Goal: Communication & Community: Ask a question

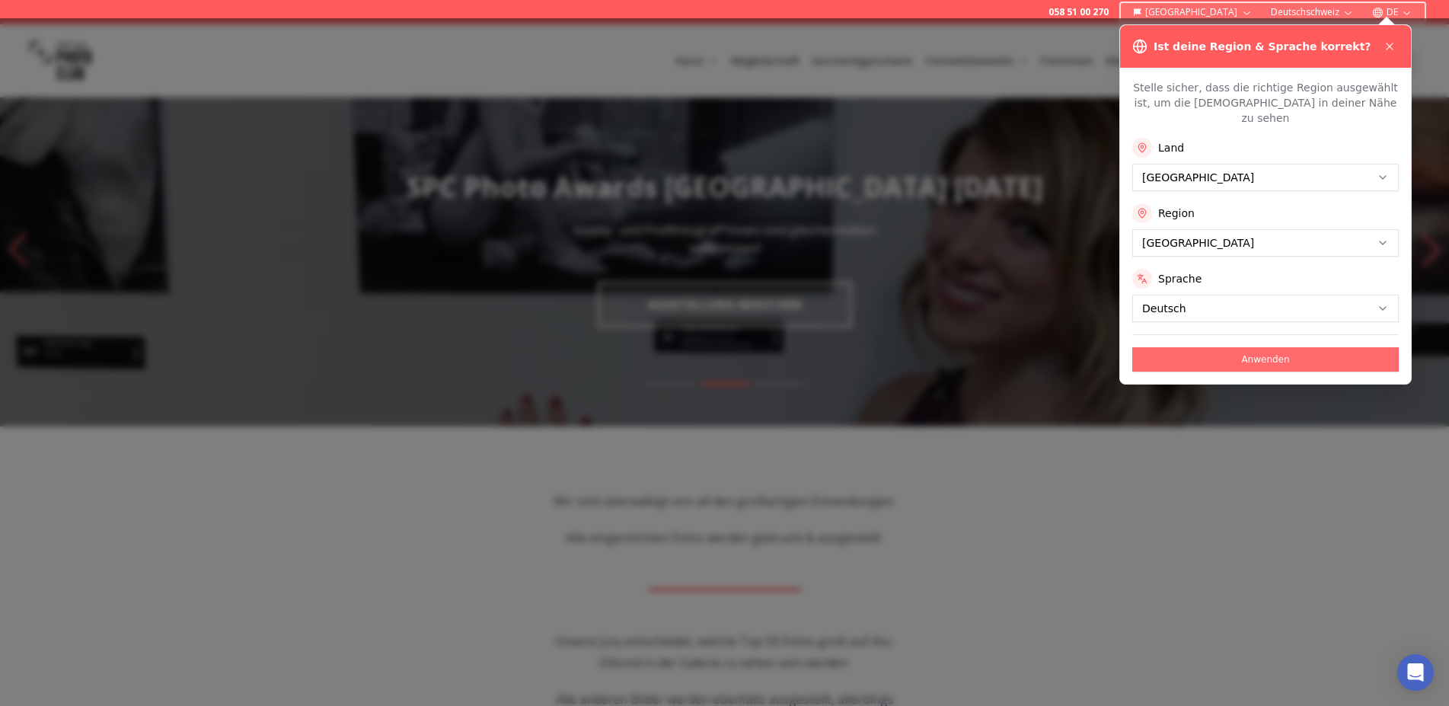
click at [1272, 347] on button "Anwenden" at bounding box center [1265, 359] width 267 height 24
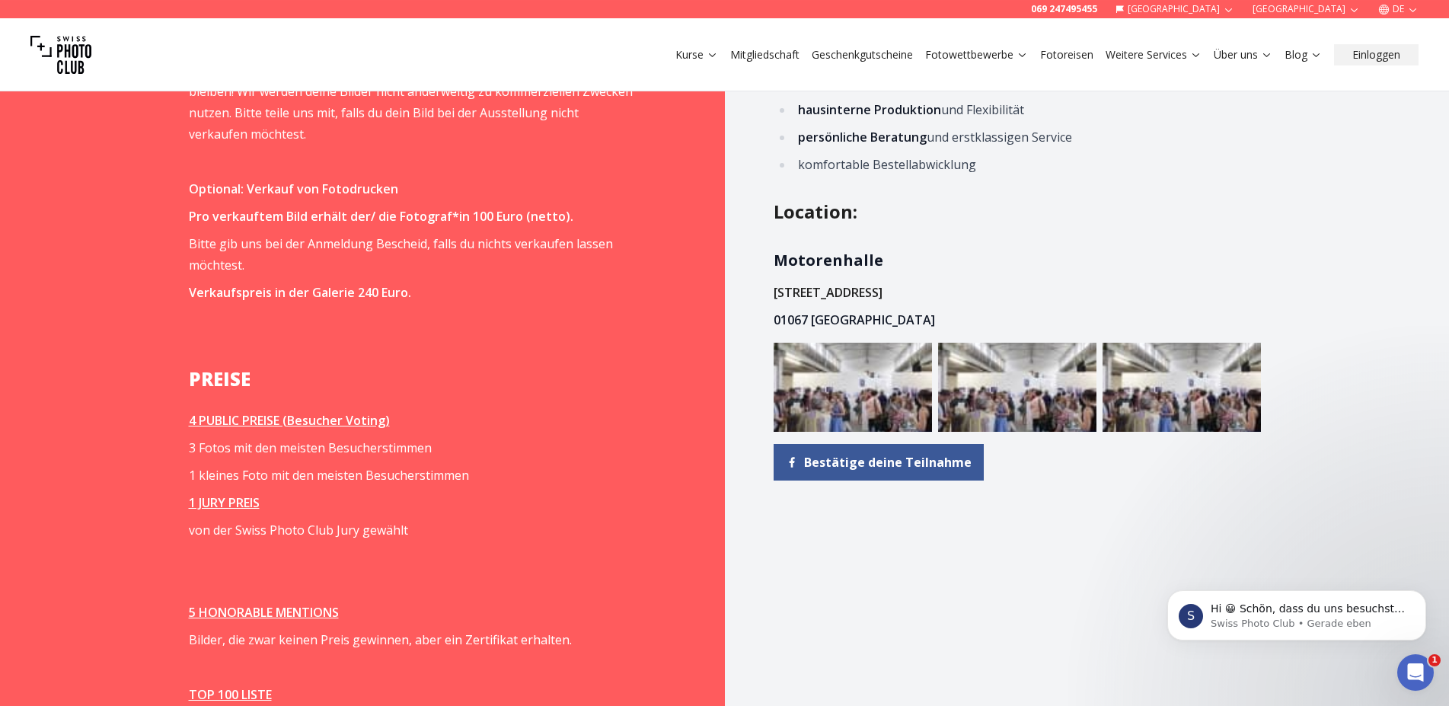
scroll to position [1876, 0]
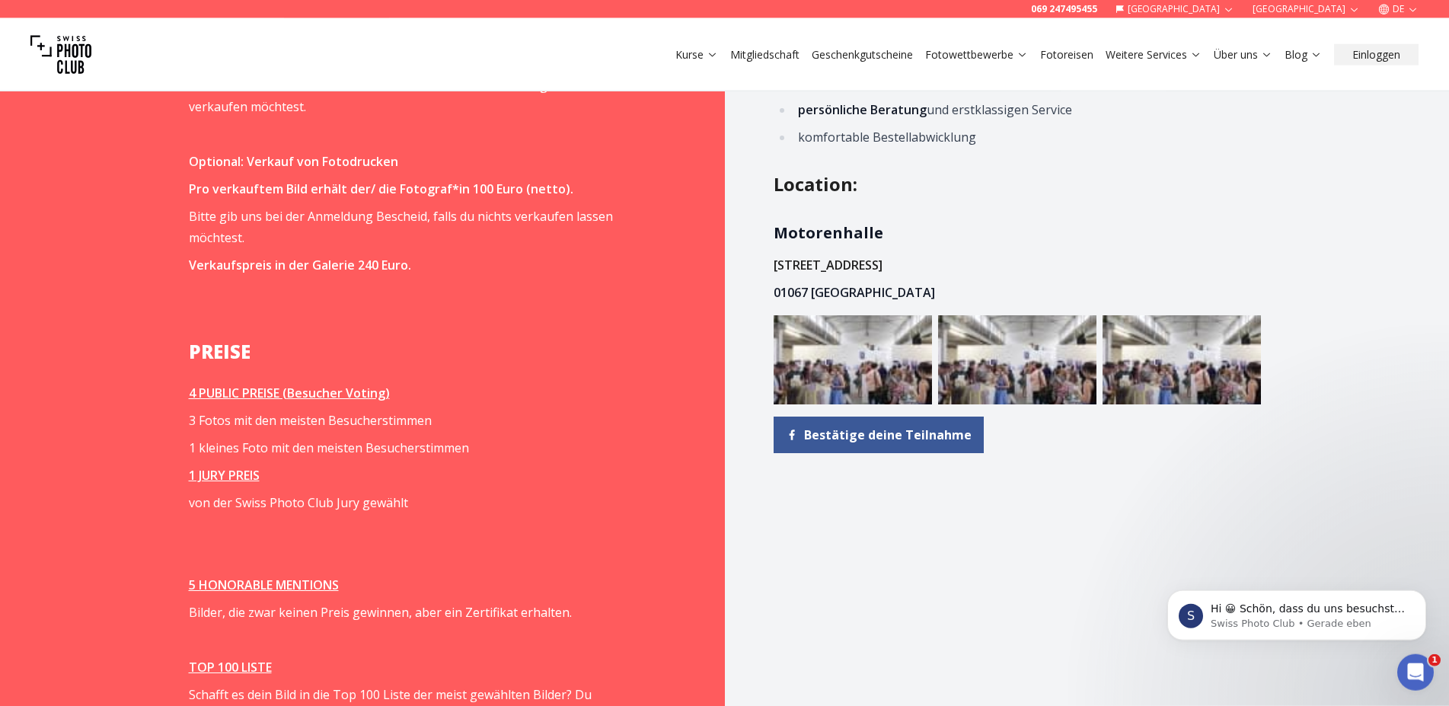
click at [1042, 384] on img at bounding box center [1017, 359] width 158 height 89
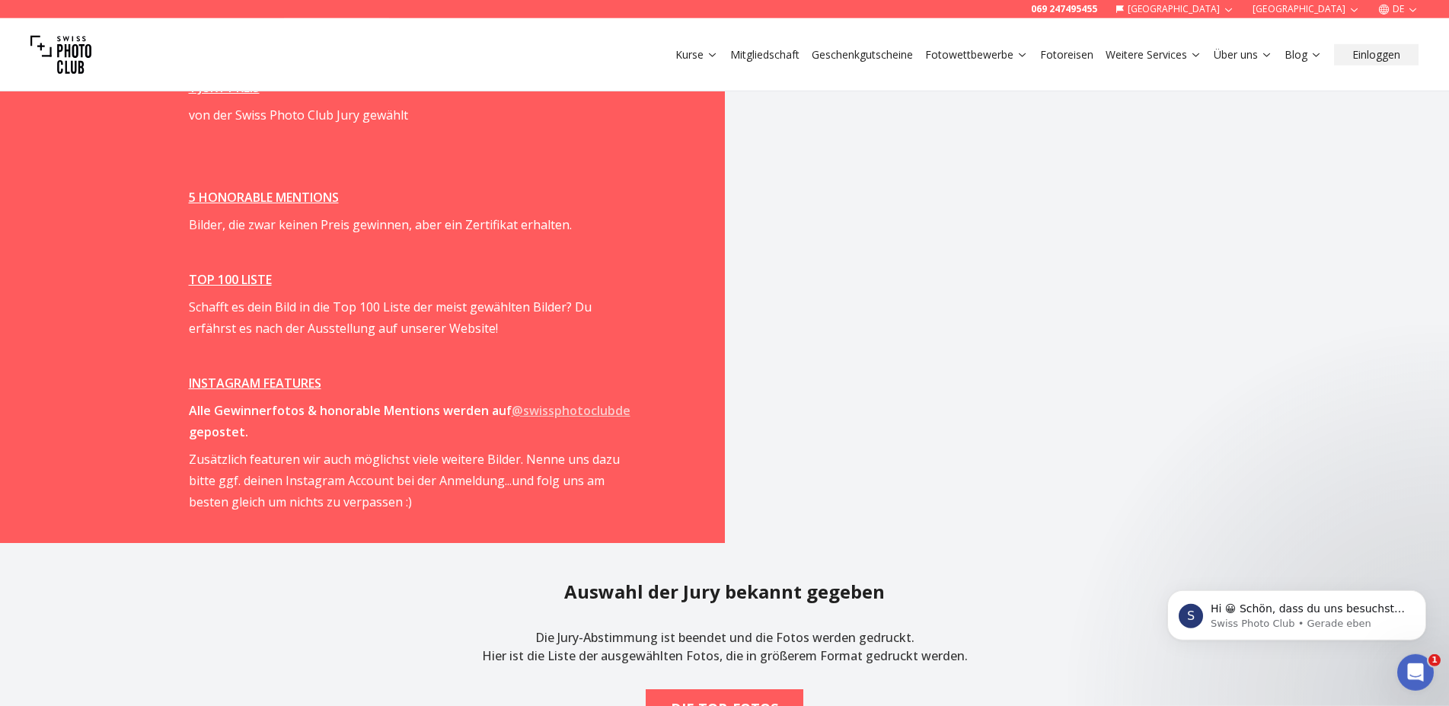
scroll to position [2320, 0]
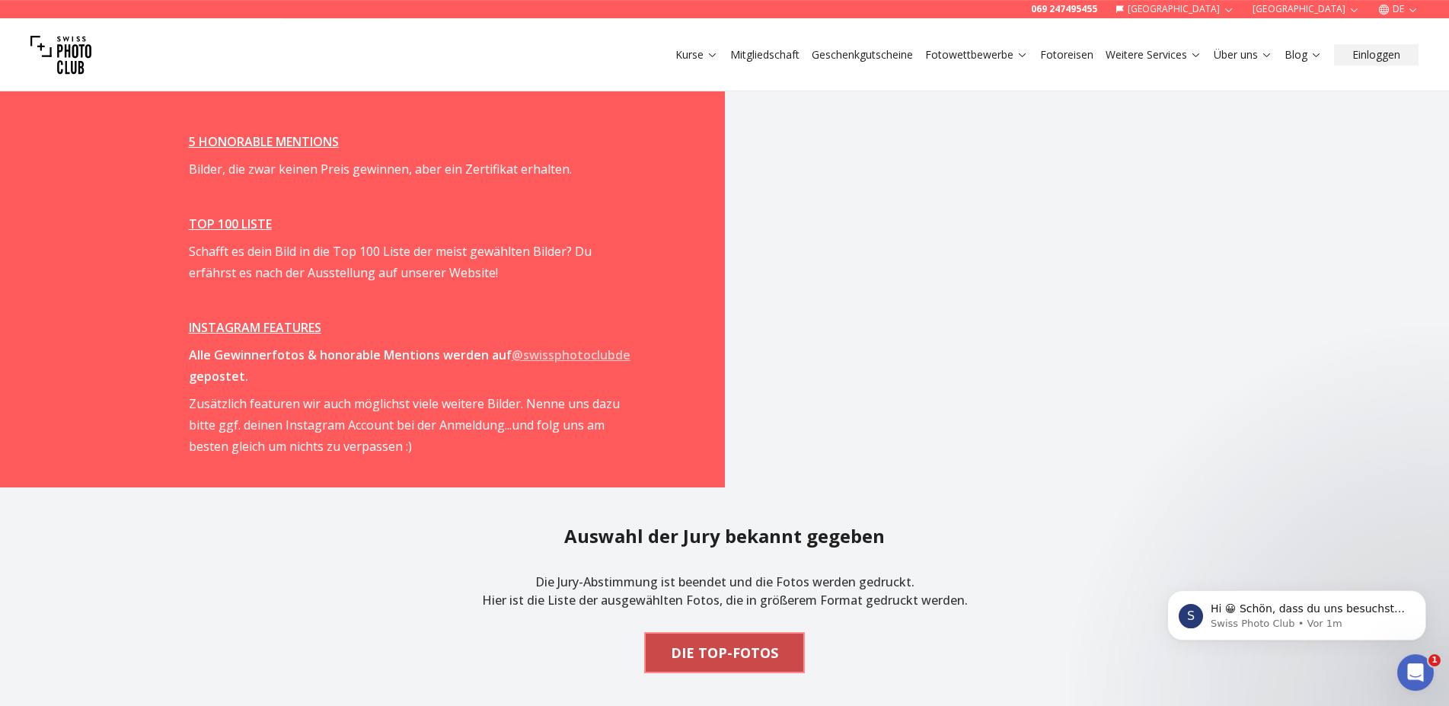
click at [753, 640] on span "DIE TOP-FOTOS" at bounding box center [725, 653] width 132 height 34
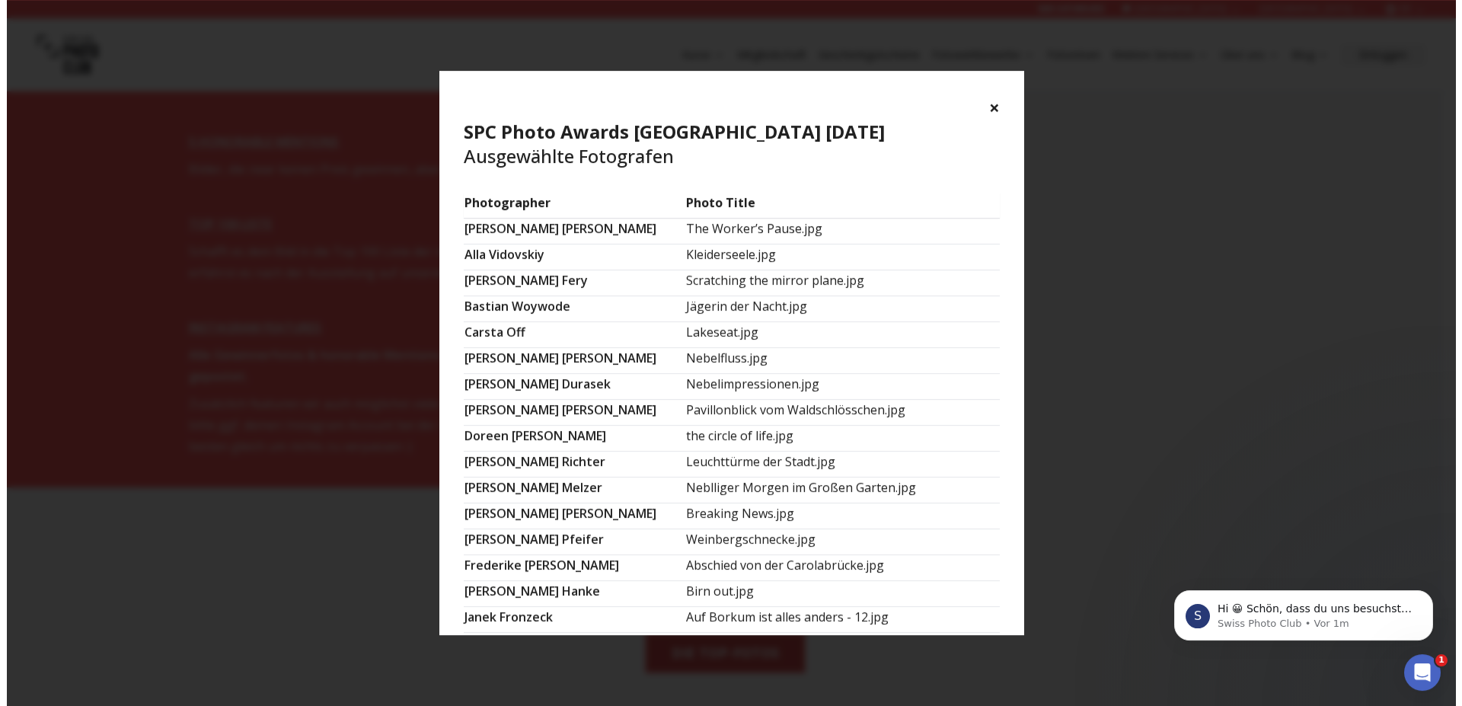
scroll to position [2319, 0]
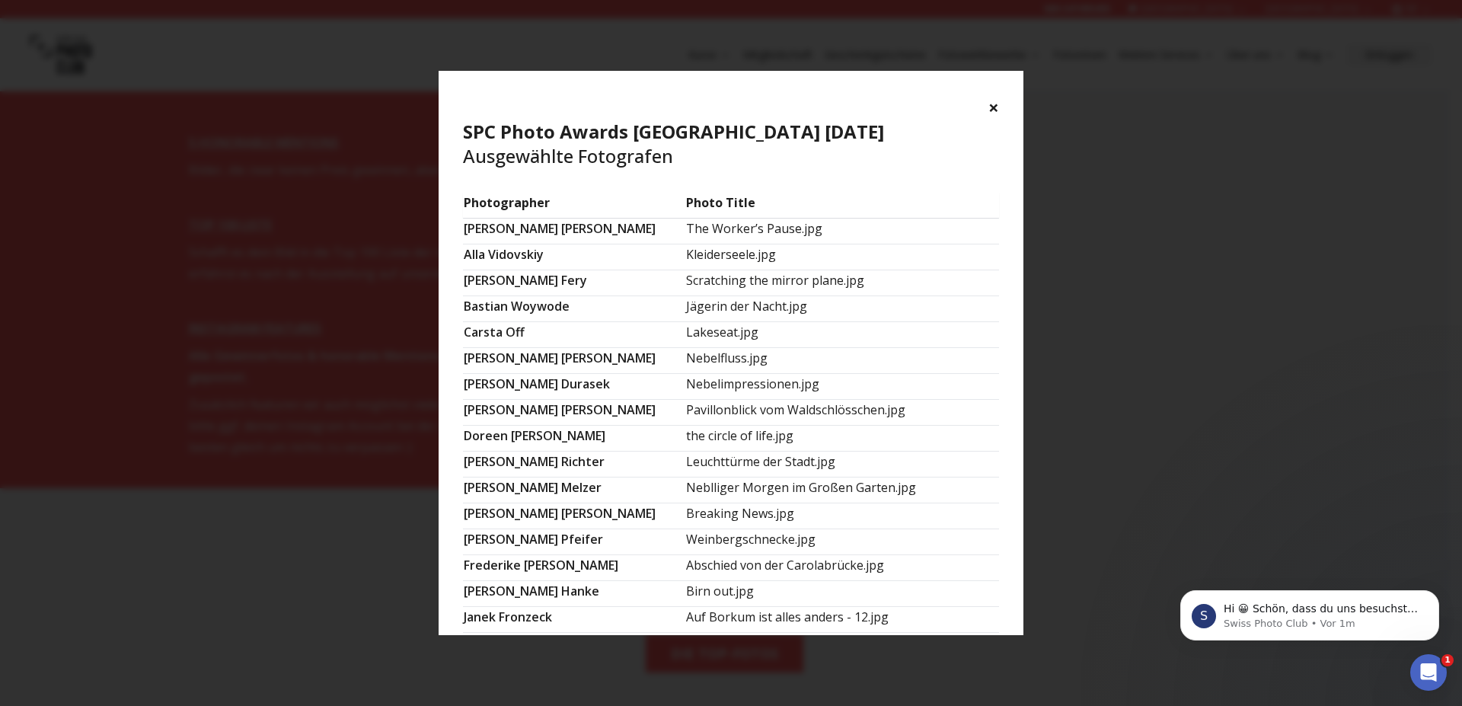
click at [721, 361] on td "Nebelfluss.jpg" at bounding box center [842, 360] width 314 height 26
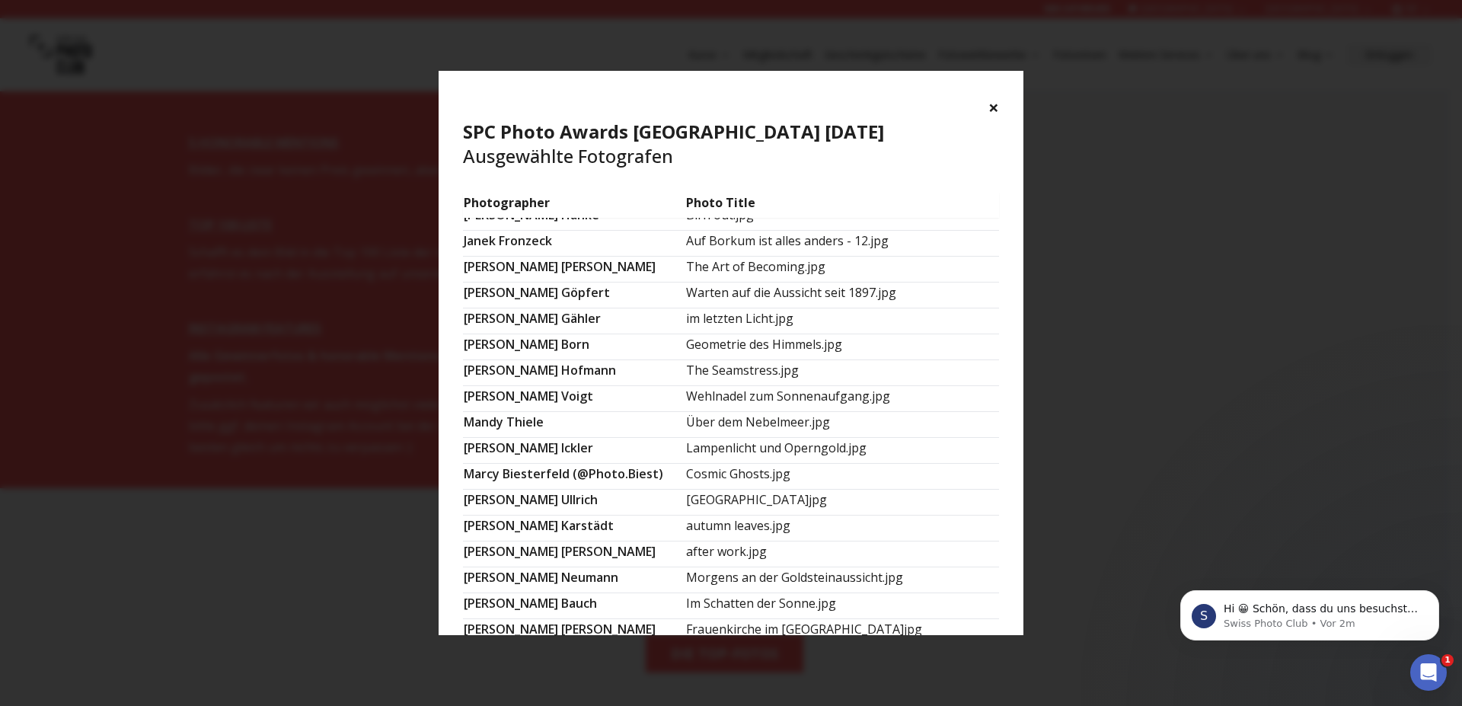
scroll to position [376, 0]
drag, startPoint x: 1019, startPoint y: 285, endPoint x: 1020, endPoint y: 406, distance: 121.1
click at [1020, 406] on section "Photographer Photo Title [PERSON_NAME] The Worker’s Pause.jpg [PERSON_NAME] Kle…" at bounding box center [731, 414] width 585 height 443
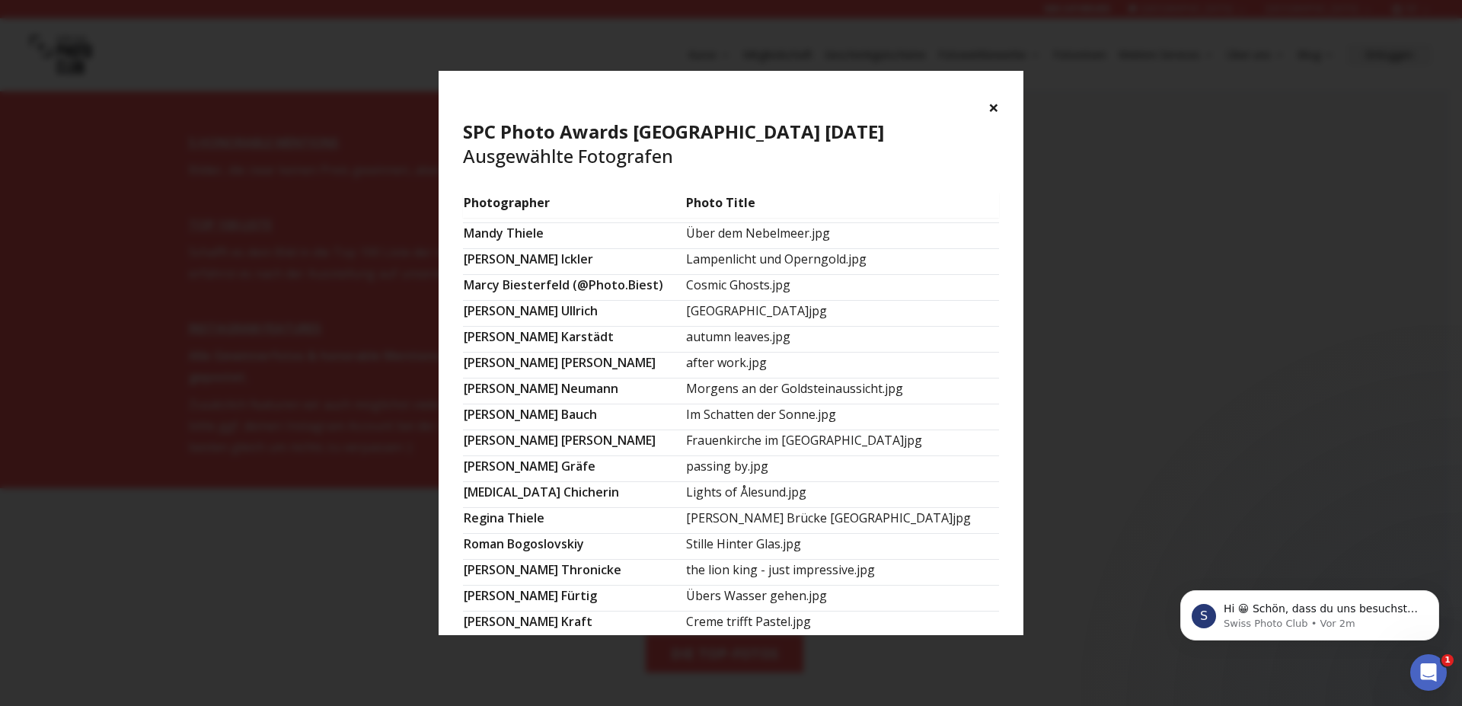
scroll to position [565, 0]
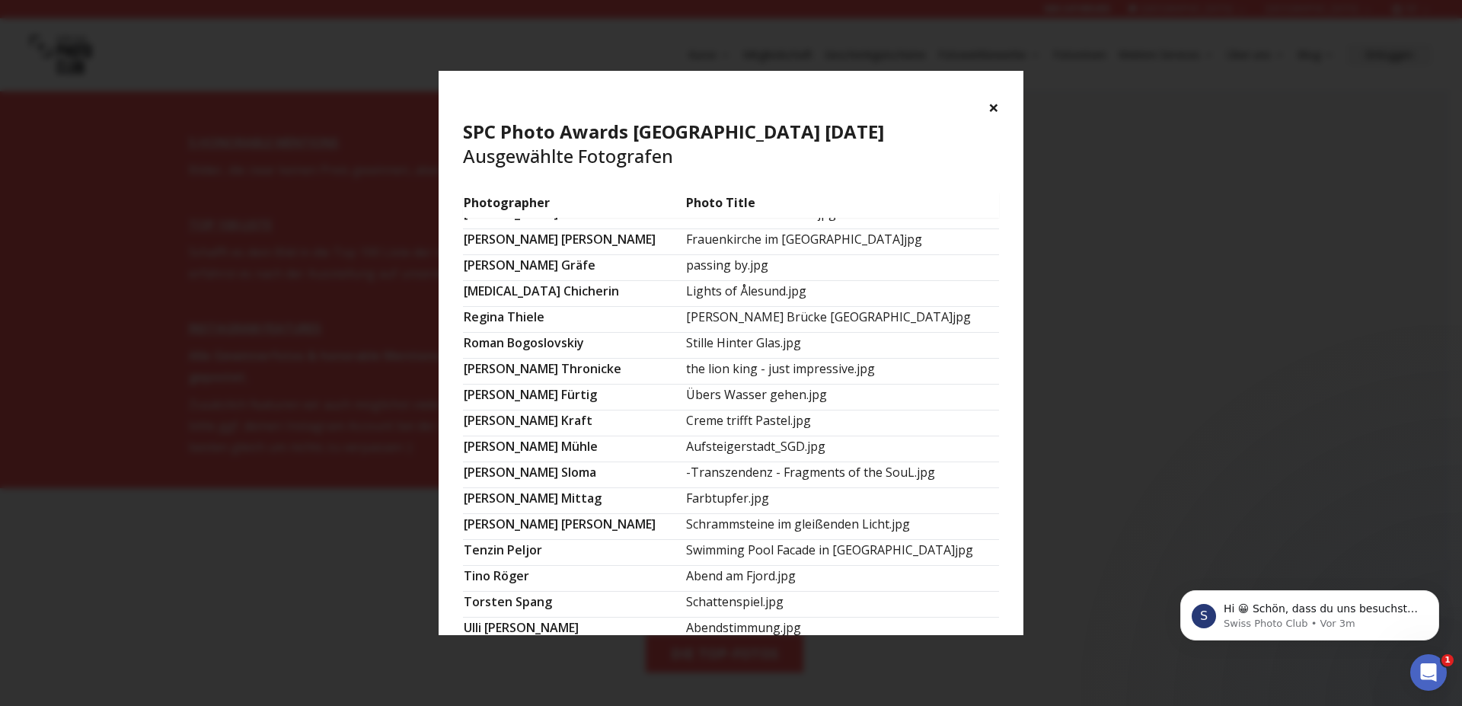
drag, startPoint x: 1020, startPoint y: 406, endPoint x: 1039, endPoint y: 532, distance: 127.1
click at [1039, 532] on div "× SPC Photo Awards [GEOGRAPHIC_DATA] [DATE] Ausgewählte Fotografen Photographer…" at bounding box center [731, 353] width 1462 height 706
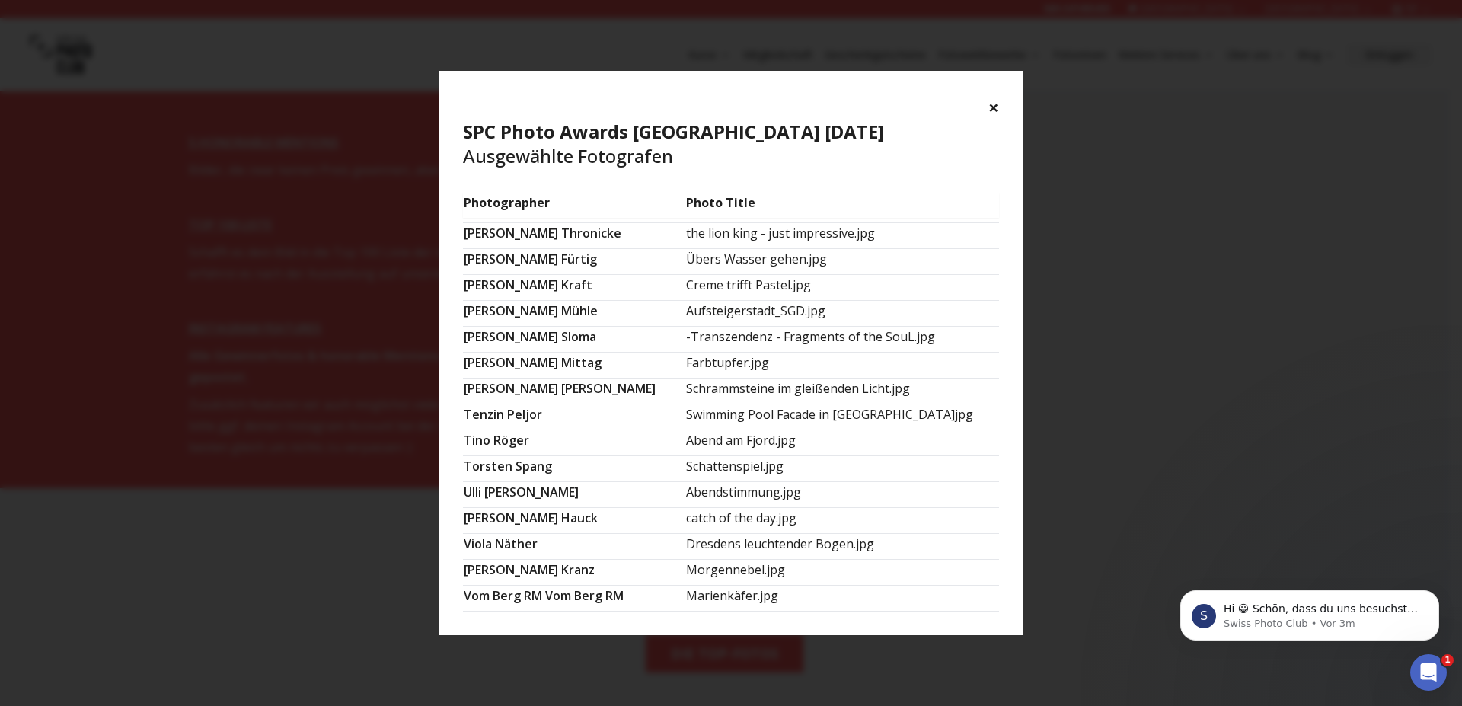
drag, startPoint x: 1020, startPoint y: 511, endPoint x: 1021, endPoint y: 580, distance: 68.6
click at [1021, 580] on section "Photographer Photo Title [PERSON_NAME] The Worker’s Pause.jpg [PERSON_NAME] Kle…" at bounding box center [731, 414] width 585 height 443
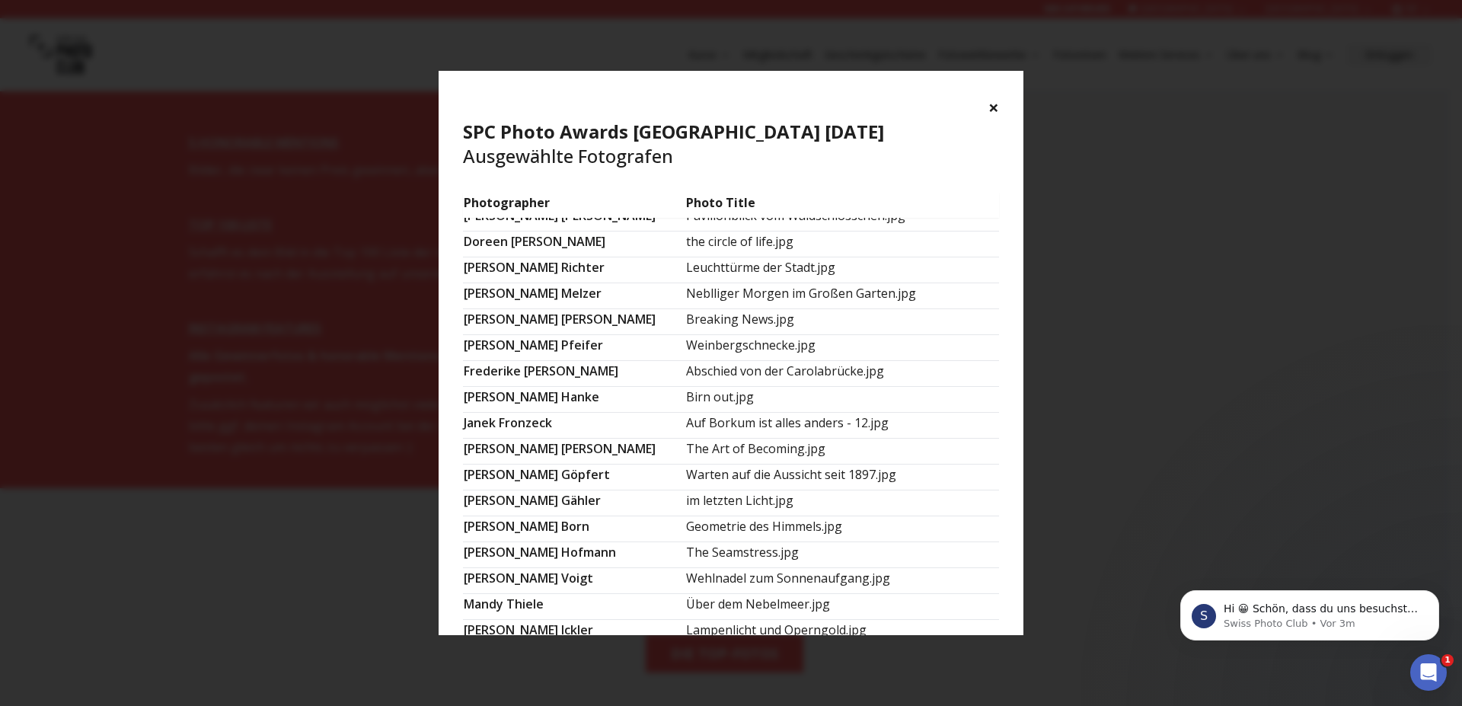
scroll to position [0, 0]
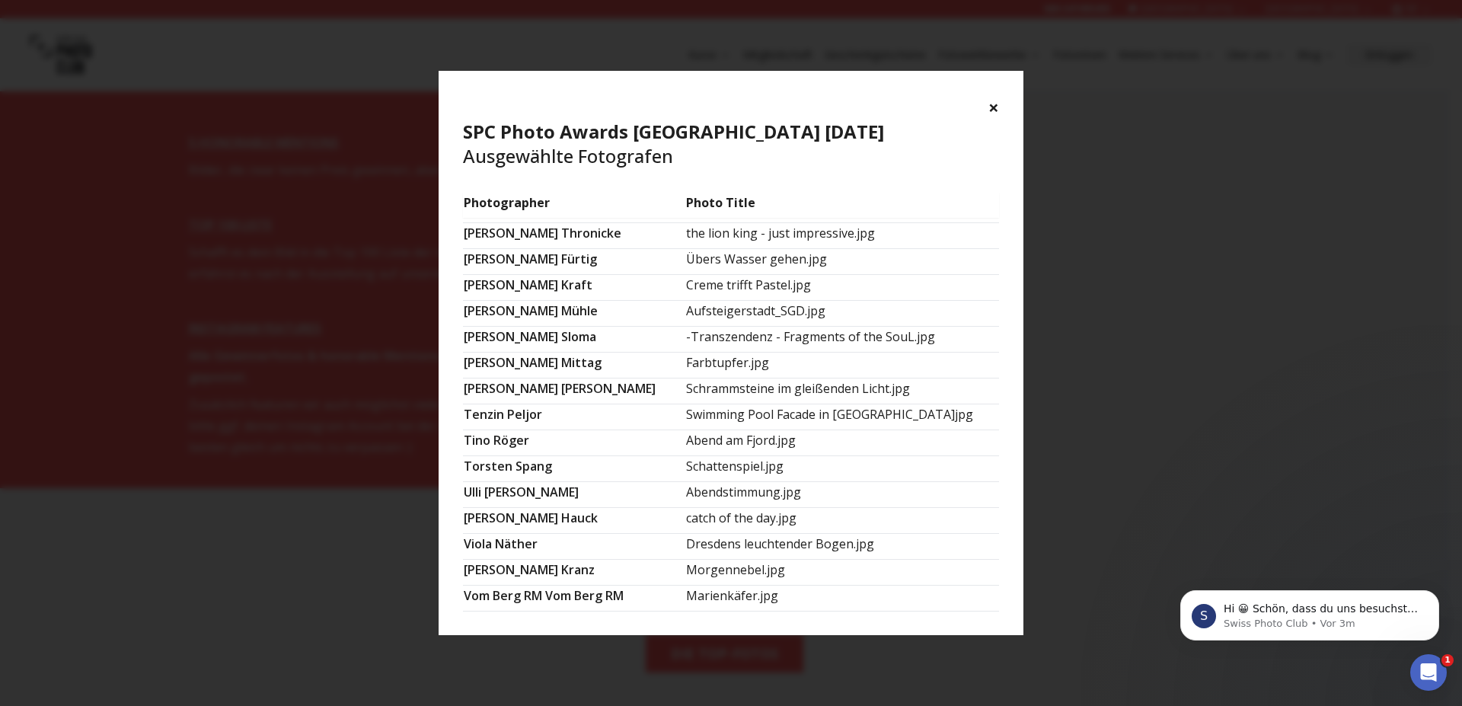
drag, startPoint x: 1017, startPoint y: 512, endPoint x: 1108, endPoint y: 162, distance: 361.3
click at [1110, 165] on div "× SPC Photo Awards [GEOGRAPHIC_DATA] [DATE] Ausgewählte Fotografen Photographer…" at bounding box center [731, 353] width 1462 height 706
click at [992, 109] on button "×" at bounding box center [993, 107] width 11 height 24
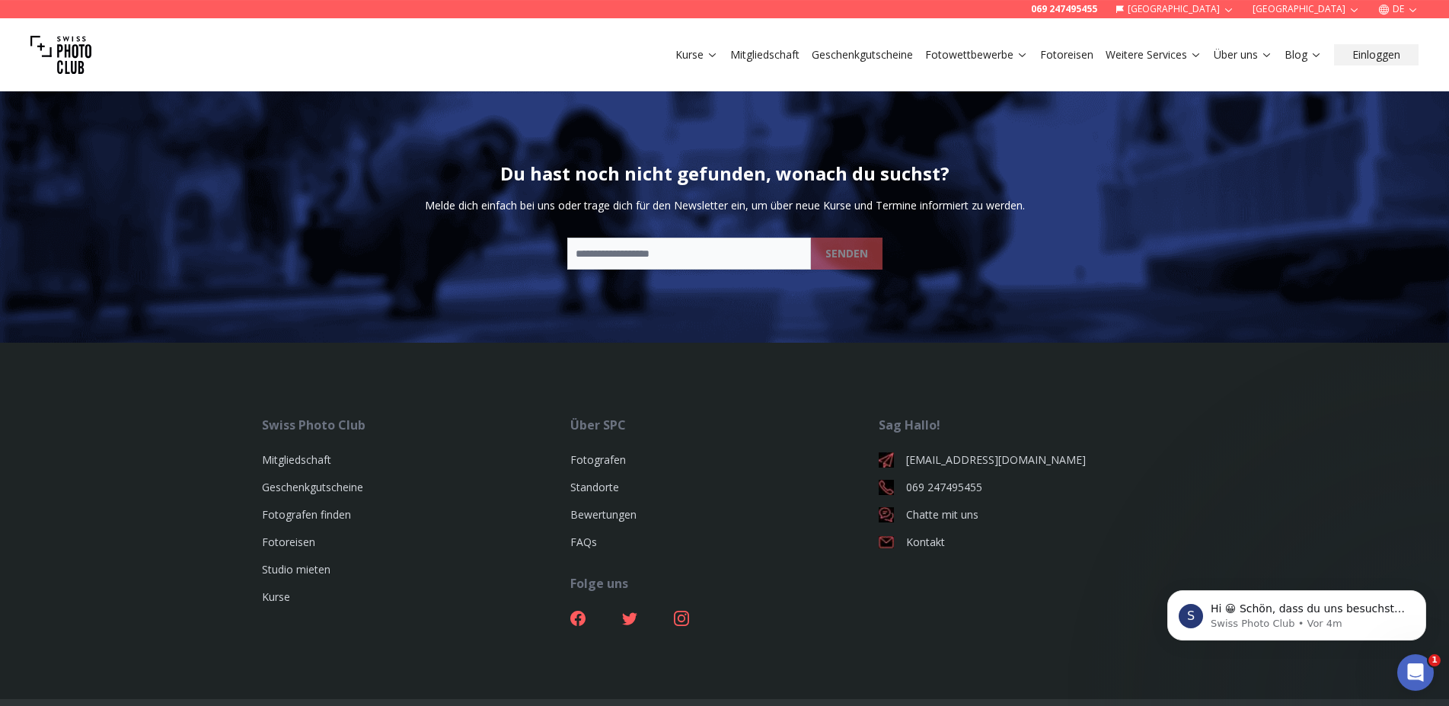
scroll to position [4234, 0]
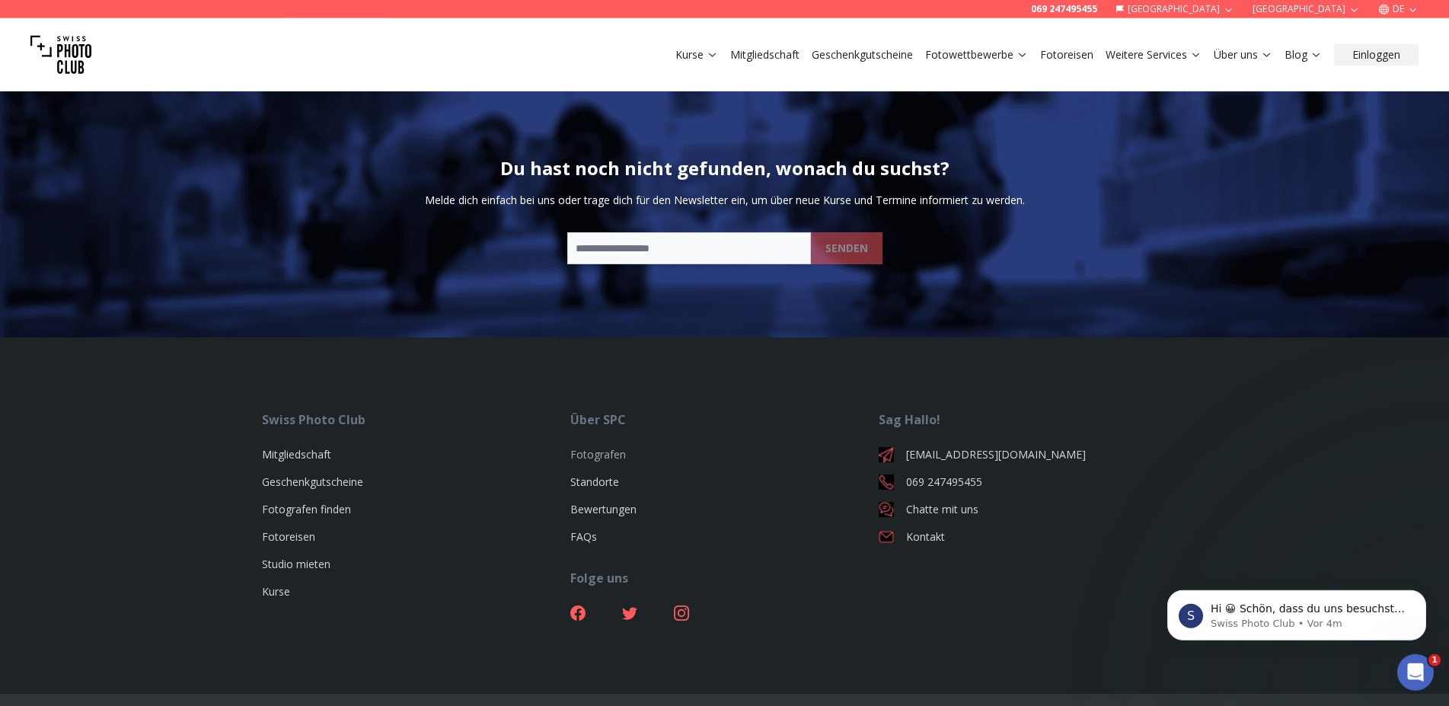
click at [597, 452] on link "Fotografen" at bounding box center [598, 454] width 56 height 14
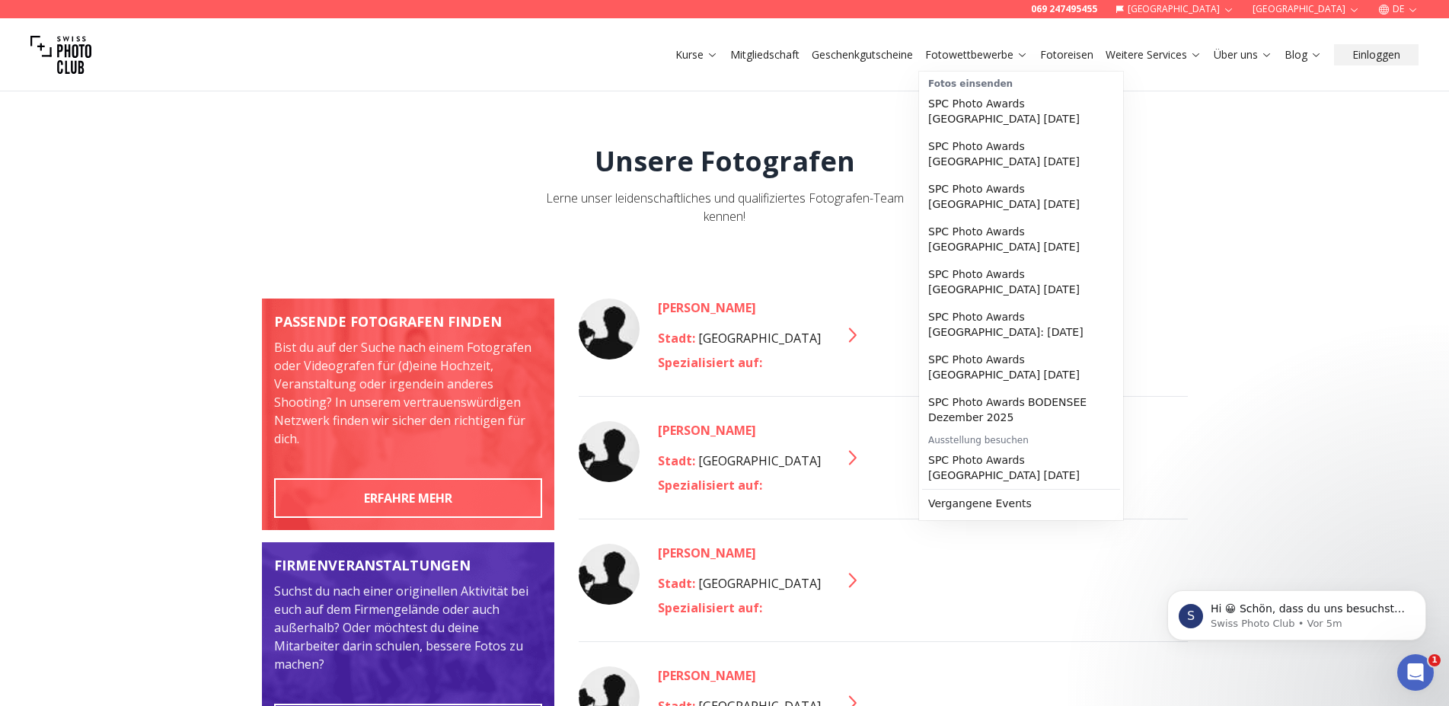
click at [960, 56] on link "Fotowettbewerbe" at bounding box center [976, 54] width 103 height 15
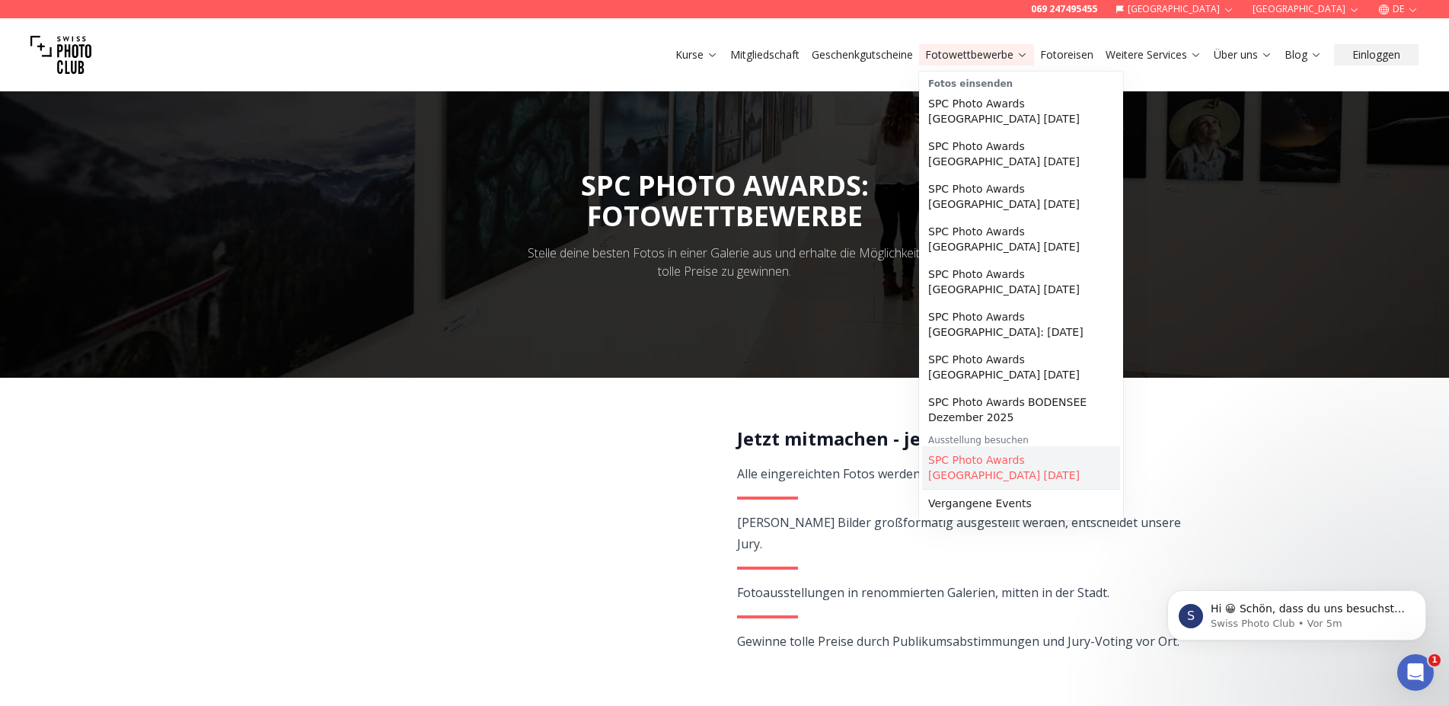
click at [964, 446] on link "SPC Photo Awards [GEOGRAPHIC_DATA] [DATE]" at bounding box center [1021, 467] width 198 height 43
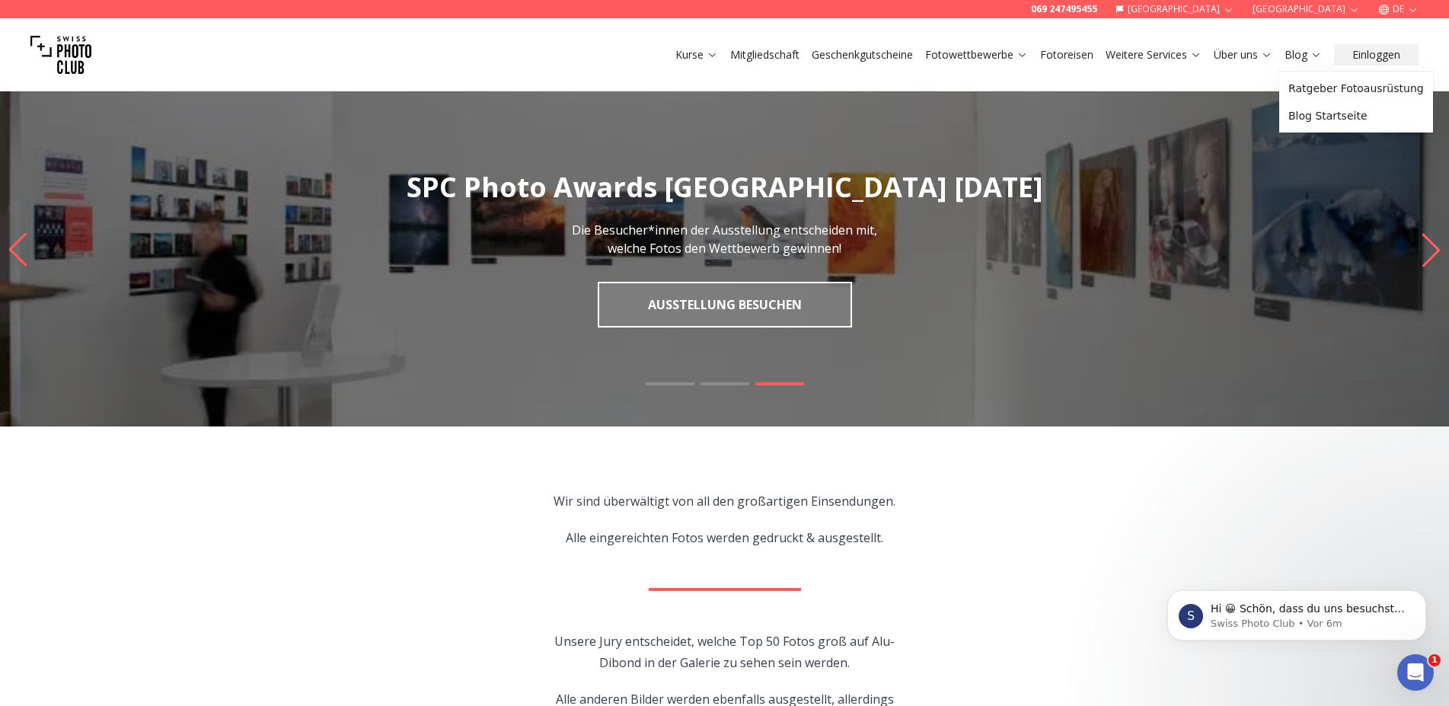
click at [1175, 317] on img "3 / 3" at bounding box center [724, 249] width 1449 height 353
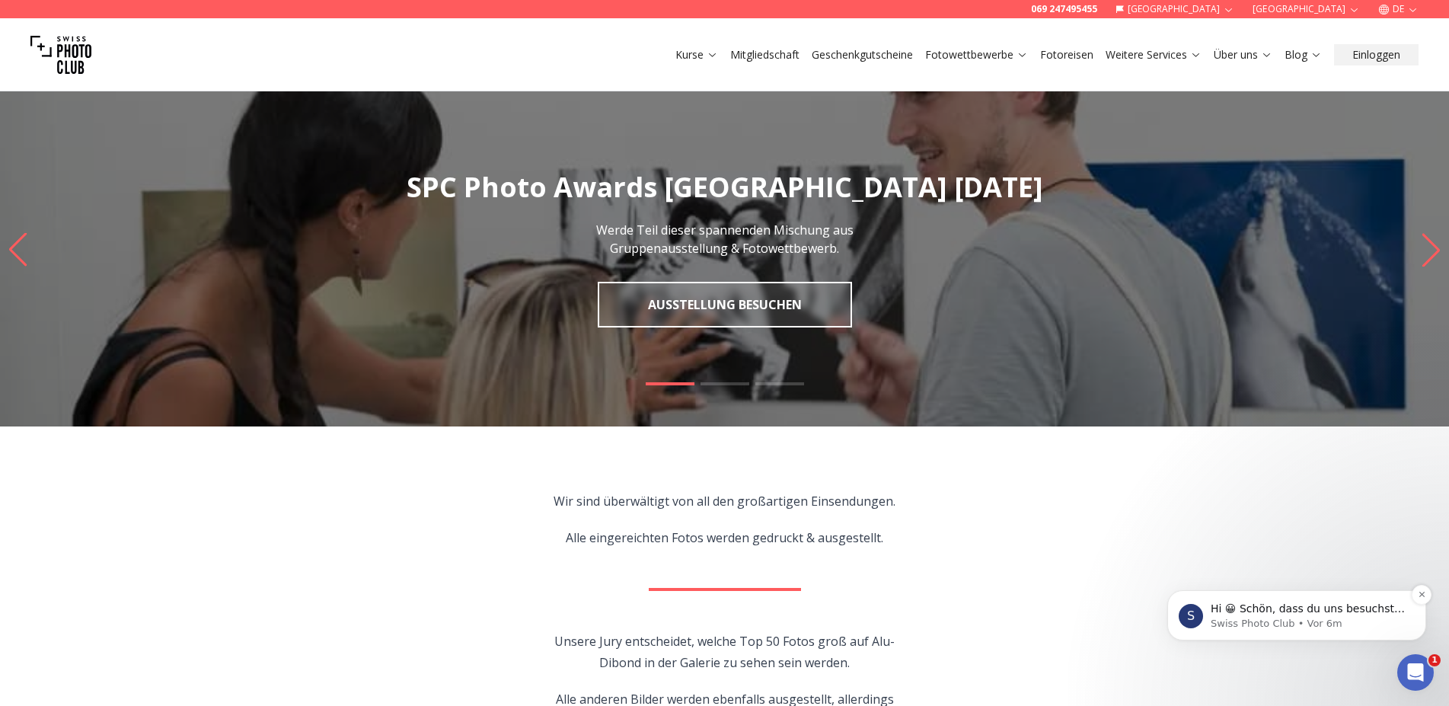
click at [1281, 615] on div "Hi 😀 Schön, dass du uns besuchst. Stell' uns gerne jederzeit Fragen oder hinter…" at bounding box center [1309, 609] width 201 height 20
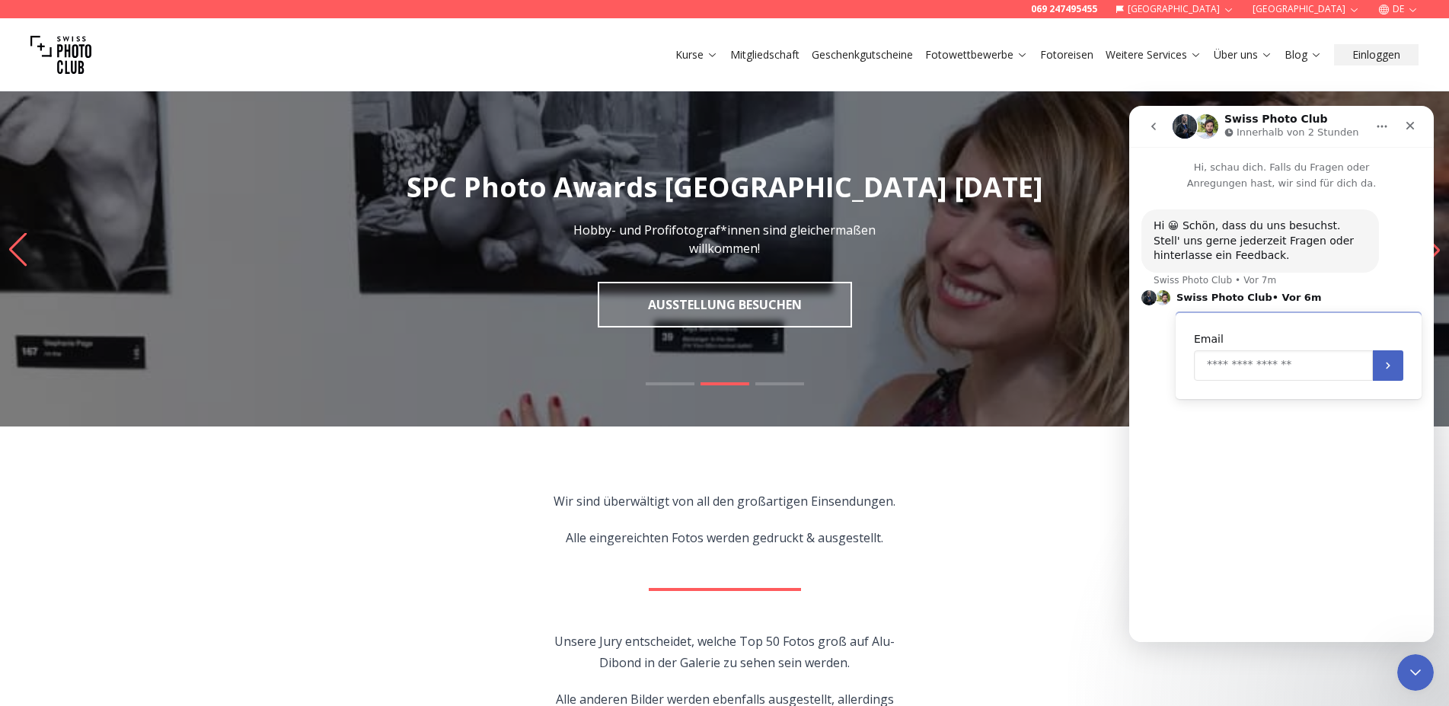
click at [1311, 369] on input "Enter your email" at bounding box center [1283, 365] width 179 height 30
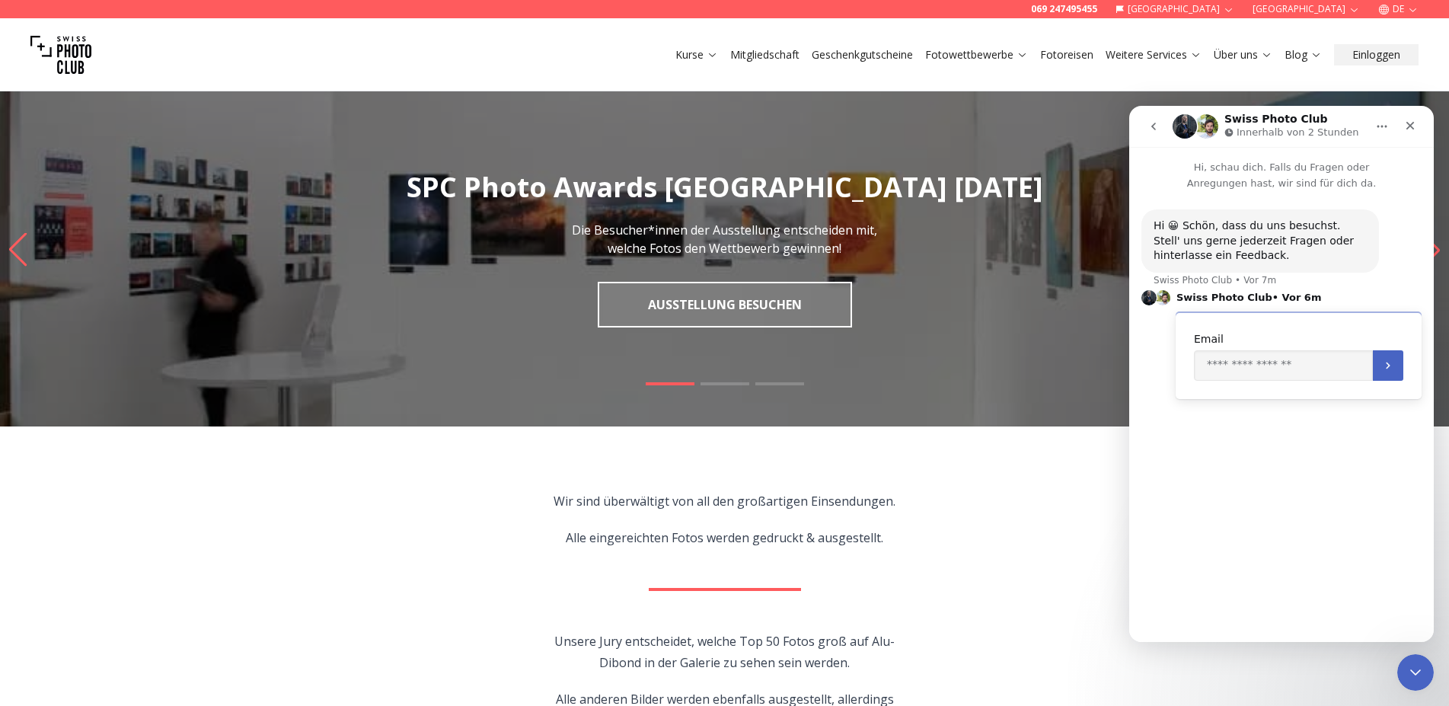
click at [1175, 449] on div "Hi 😀 Schön, dass du uns besuchst. Stell' uns gerne jederzeit Fragen oder hinter…" at bounding box center [1281, 410] width 305 height 438
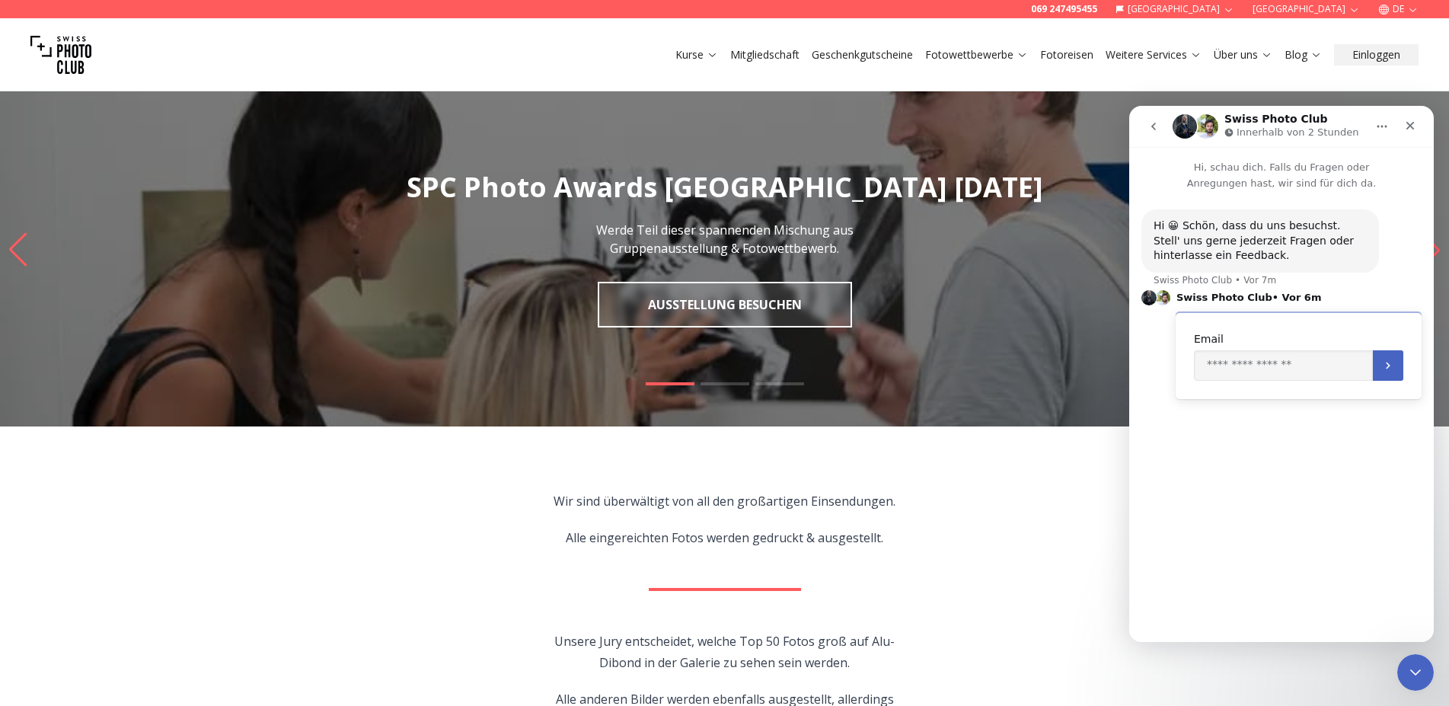
click at [1187, 439] on div "Hi 😀 Schön, dass du uns besuchst. Stell' uns gerne jederzeit Fragen oder hinter…" at bounding box center [1281, 410] width 305 height 438
click at [1387, 363] on icon "Übermitteln" at bounding box center [1388, 365] width 12 height 12
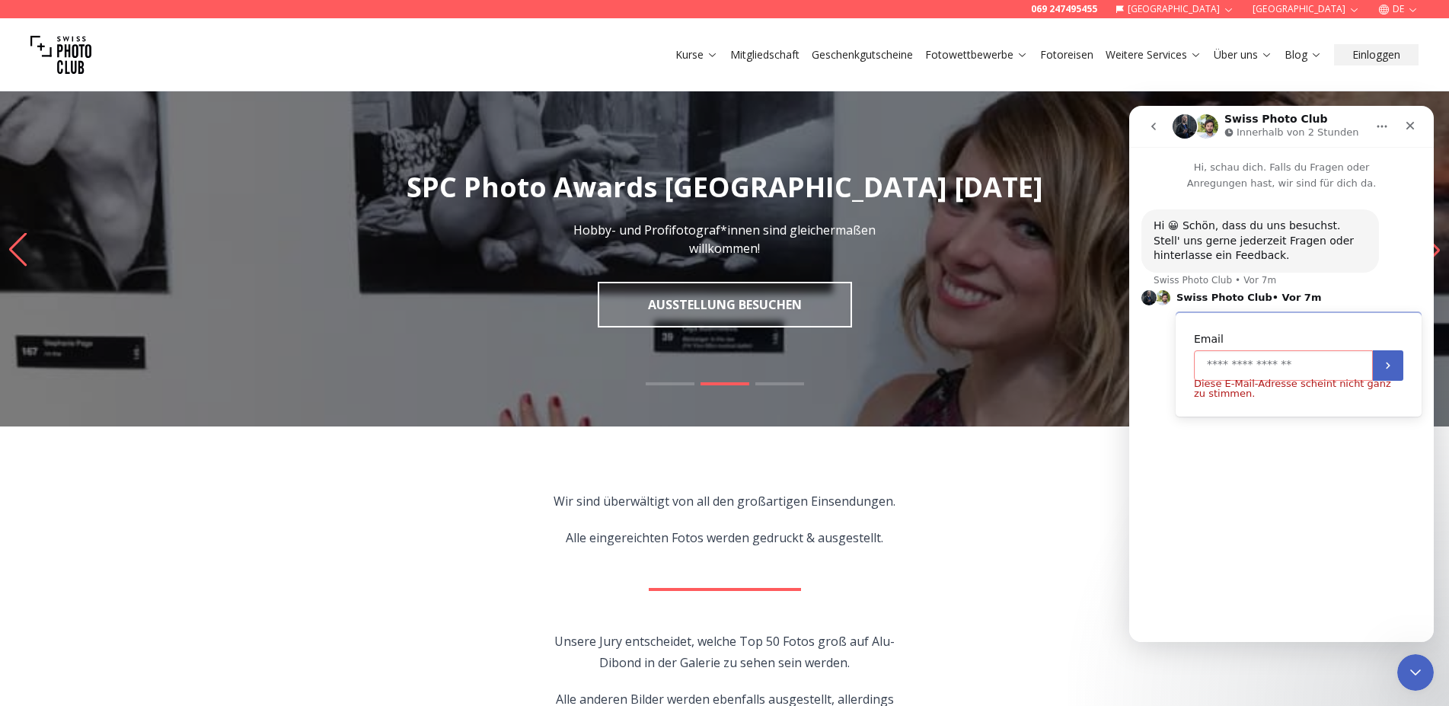
click at [1324, 368] on input "Enter your email" at bounding box center [1283, 365] width 179 height 30
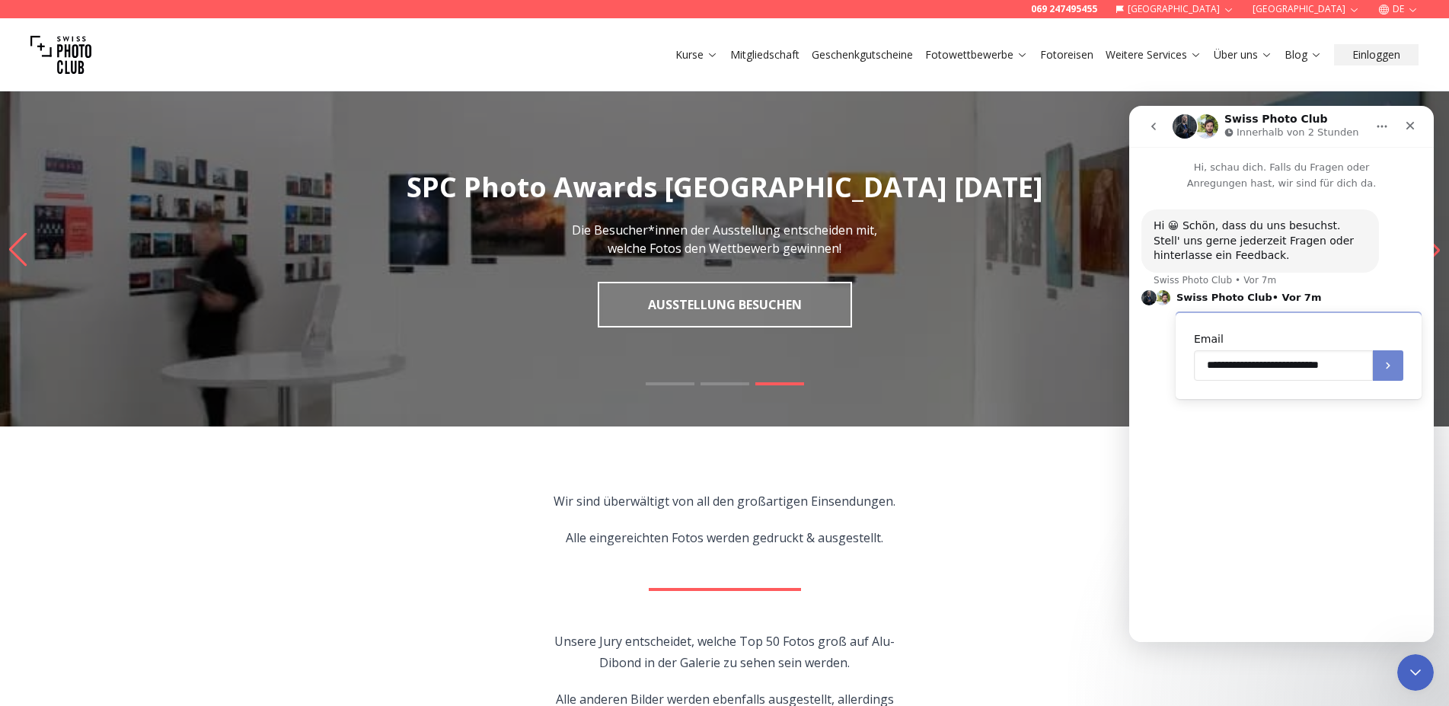
type input "**********"
click at [1388, 360] on icon "Übermitteln" at bounding box center [1388, 365] width 12 height 12
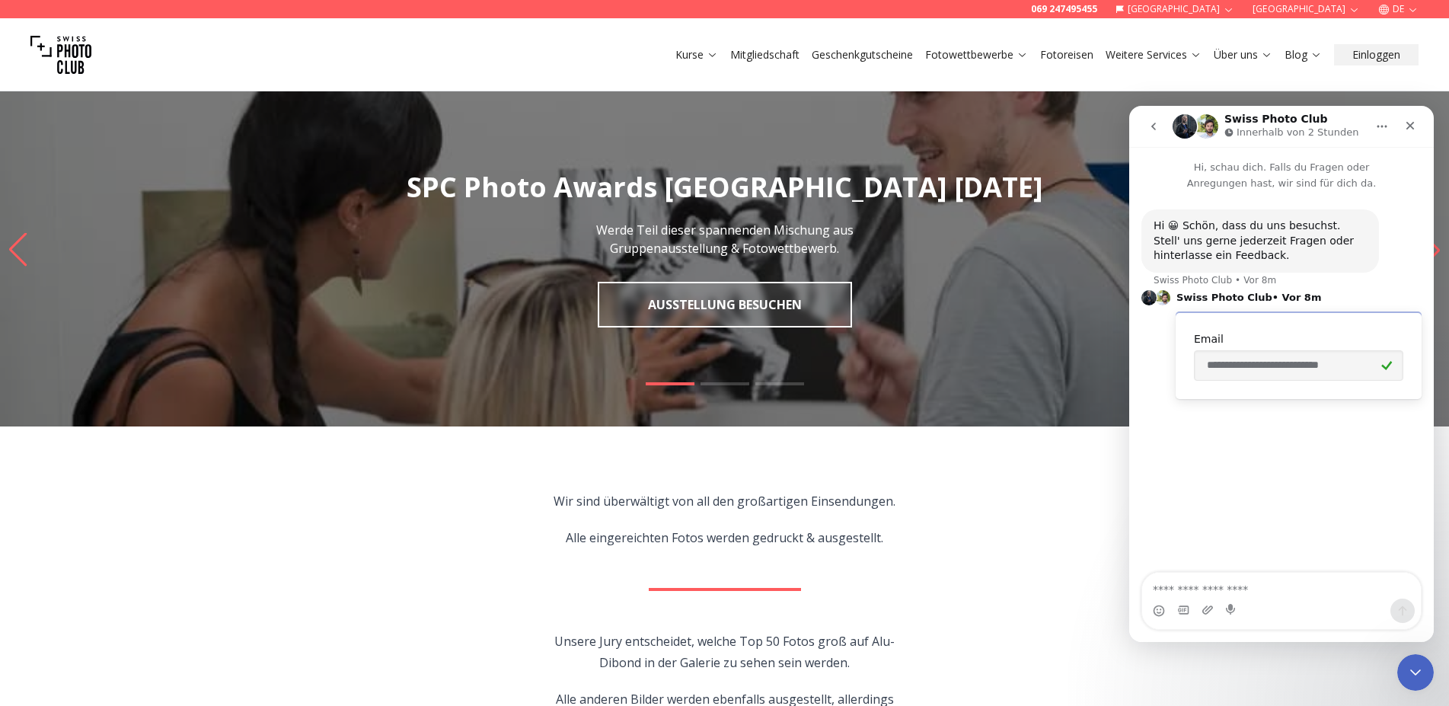
click at [1285, 592] on textarea "Nachricht senden..." at bounding box center [1281, 586] width 279 height 26
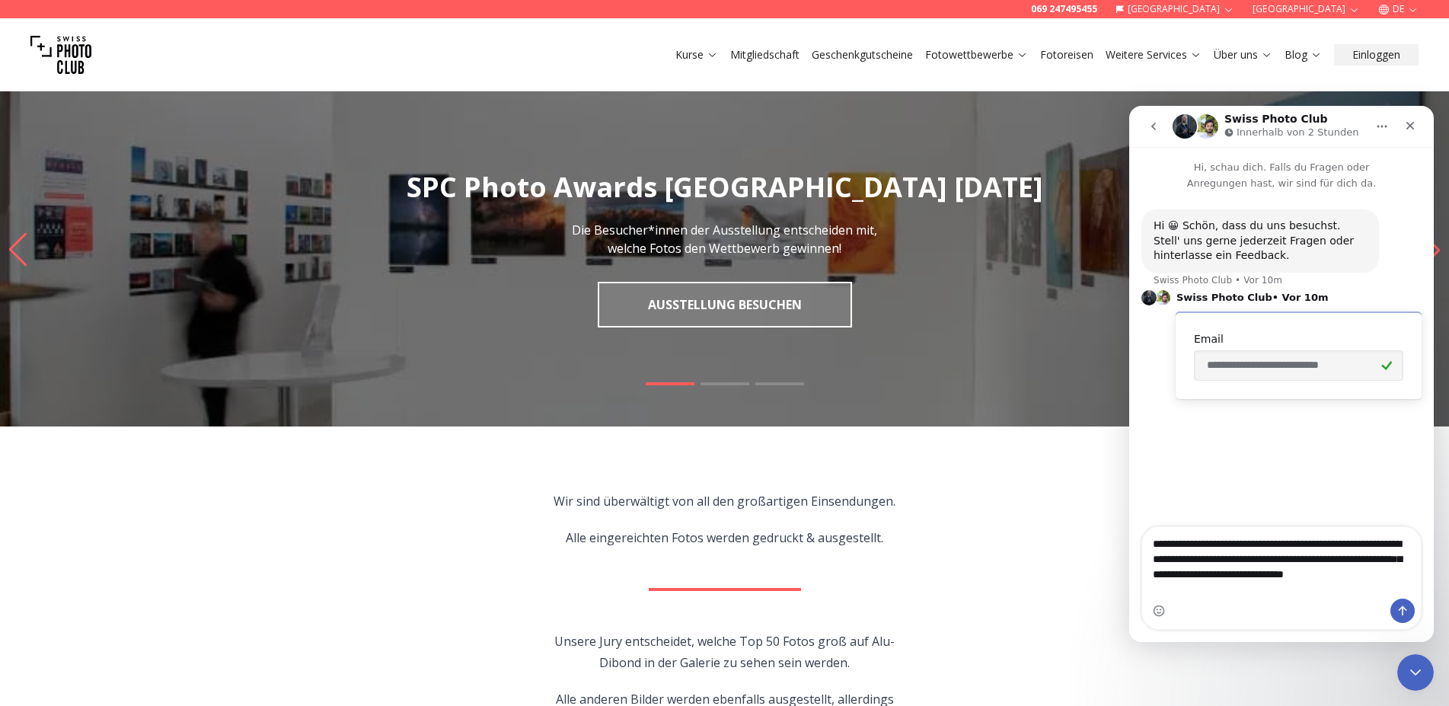
type textarea "**********"
click at [1397, 604] on button "Sende eine Nachricht…" at bounding box center [1403, 611] width 24 height 24
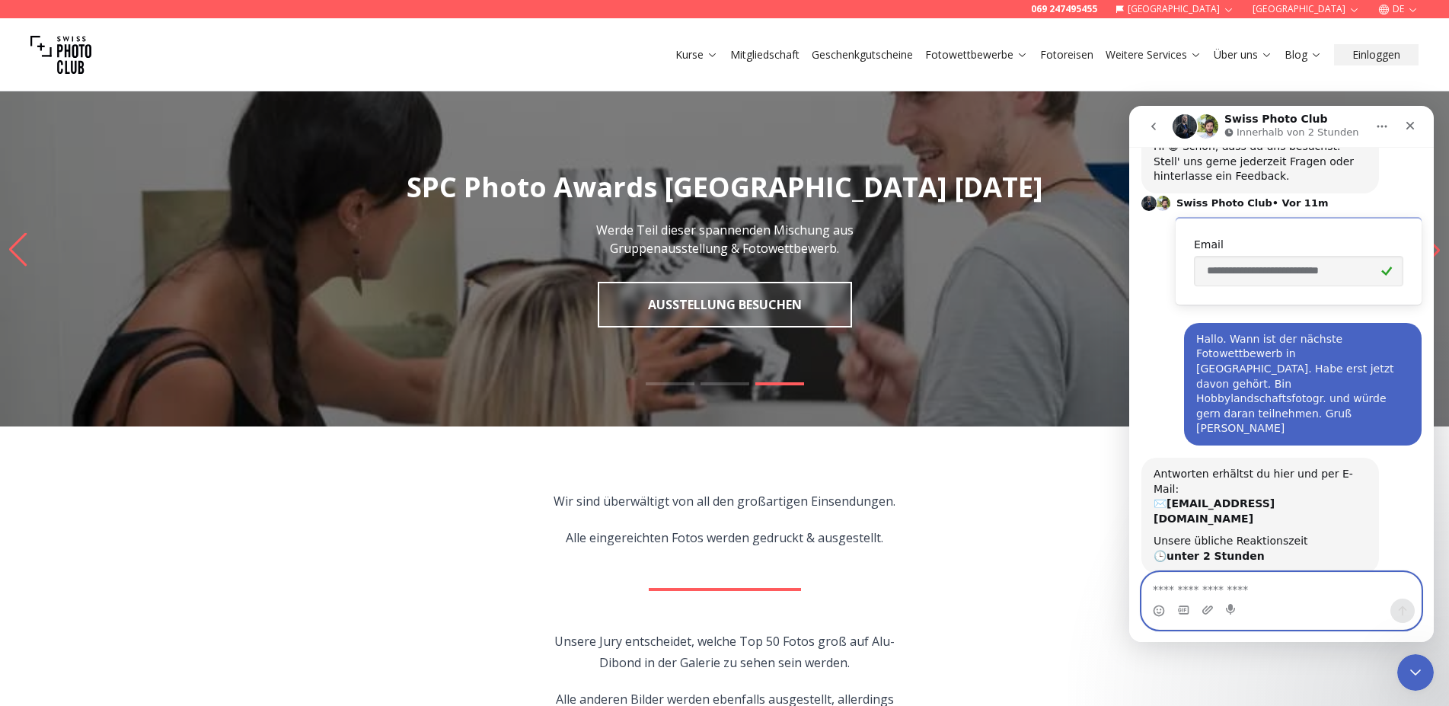
scroll to position [81, 0]
